Goal: Transaction & Acquisition: Purchase product/service

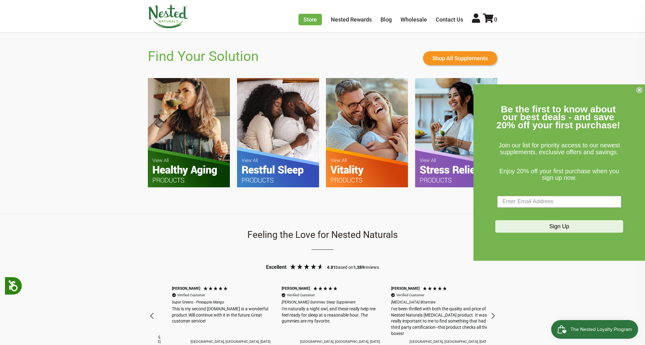
scroll to position [0, 110]
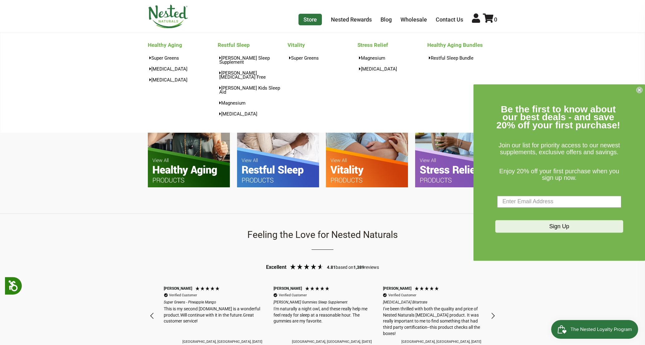
click at [312, 19] on link "Store" at bounding box center [310, 20] width 23 height 12
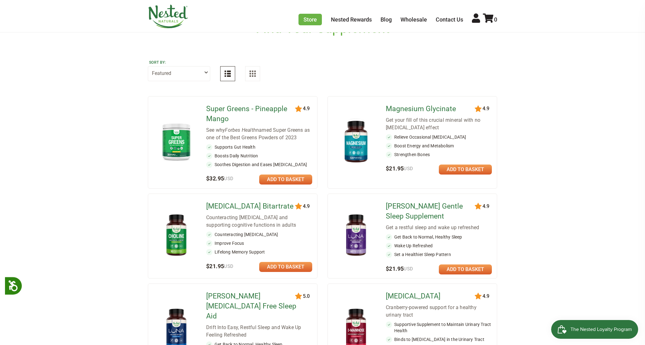
scroll to position [47, 0]
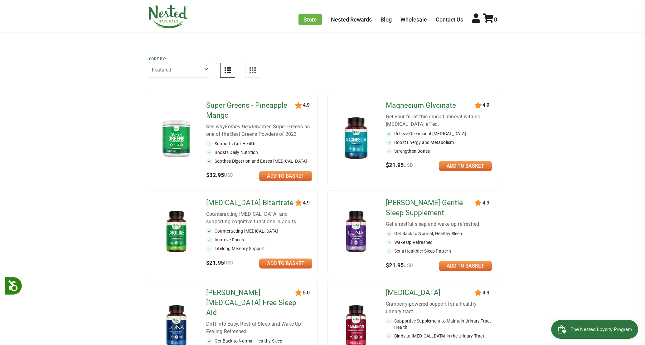
click at [242, 113] on link "Super Greens - Pineapple Mango" at bounding box center [251, 110] width 90 height 20
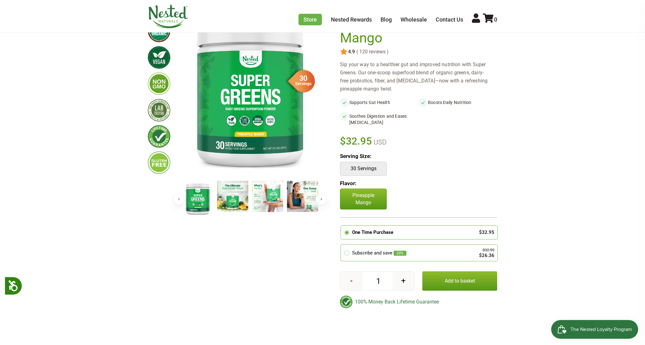
scroll to position [68, 0]
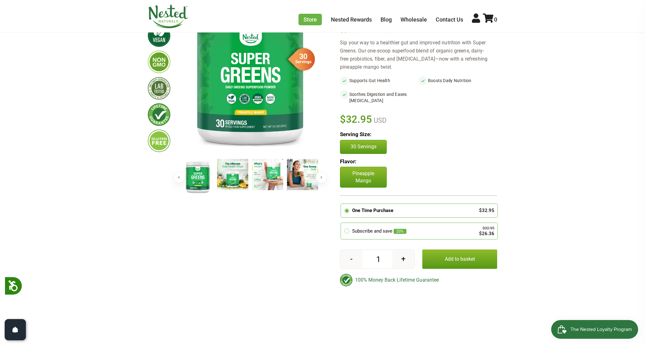
click at [453, 257] on button "Add to basket" at bounding box center [460, 258] width 75 height 19
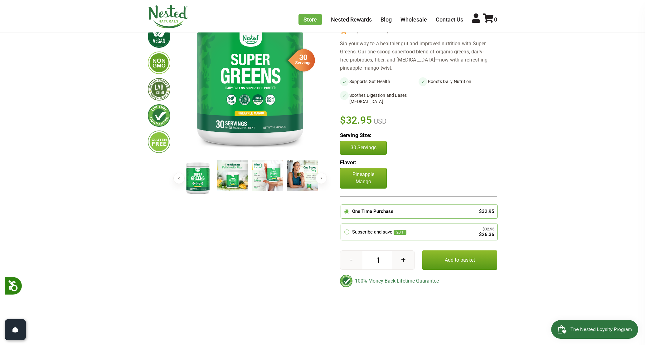
scroll to position [88, 0]
